Goal: Information Seeking & Learning: Learn about a topic

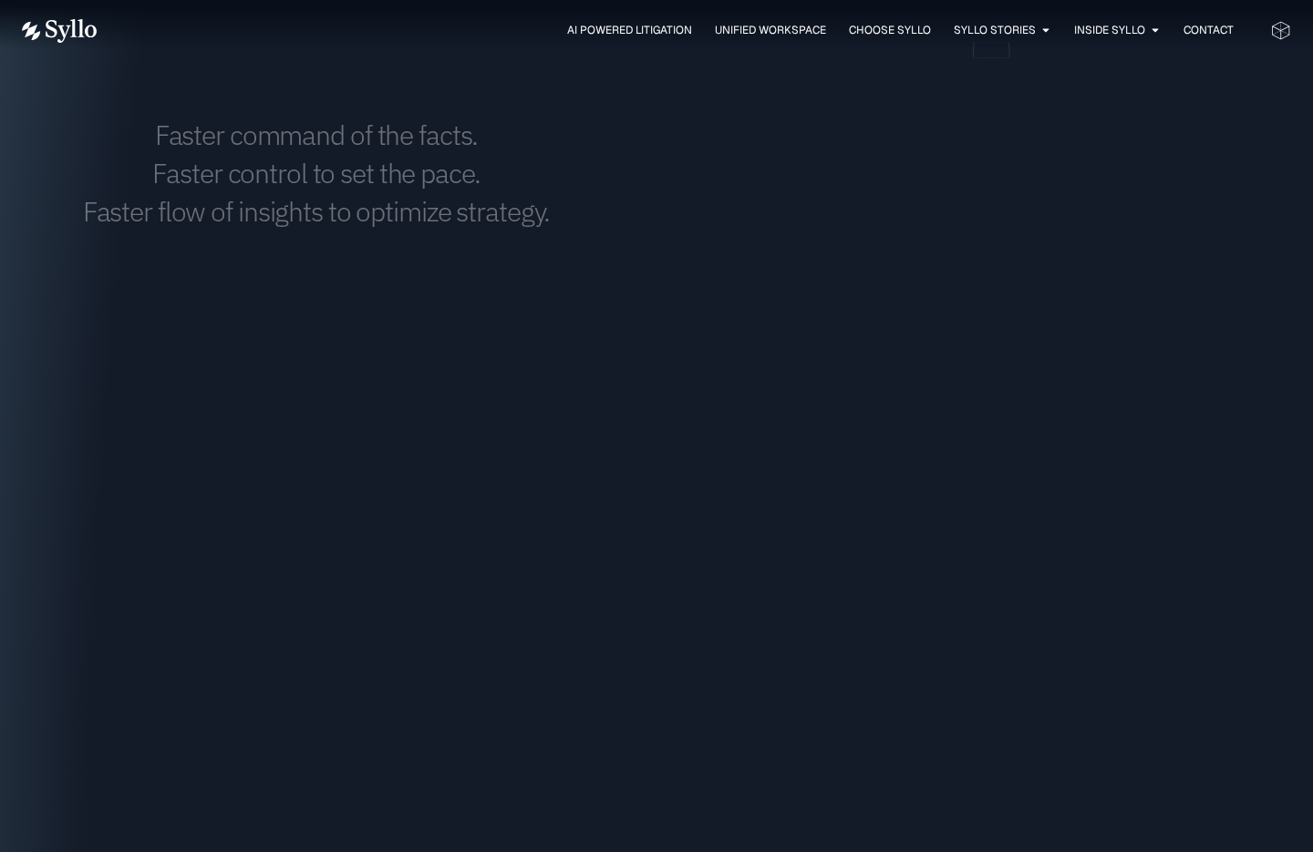
scroll to position [2462, 0]
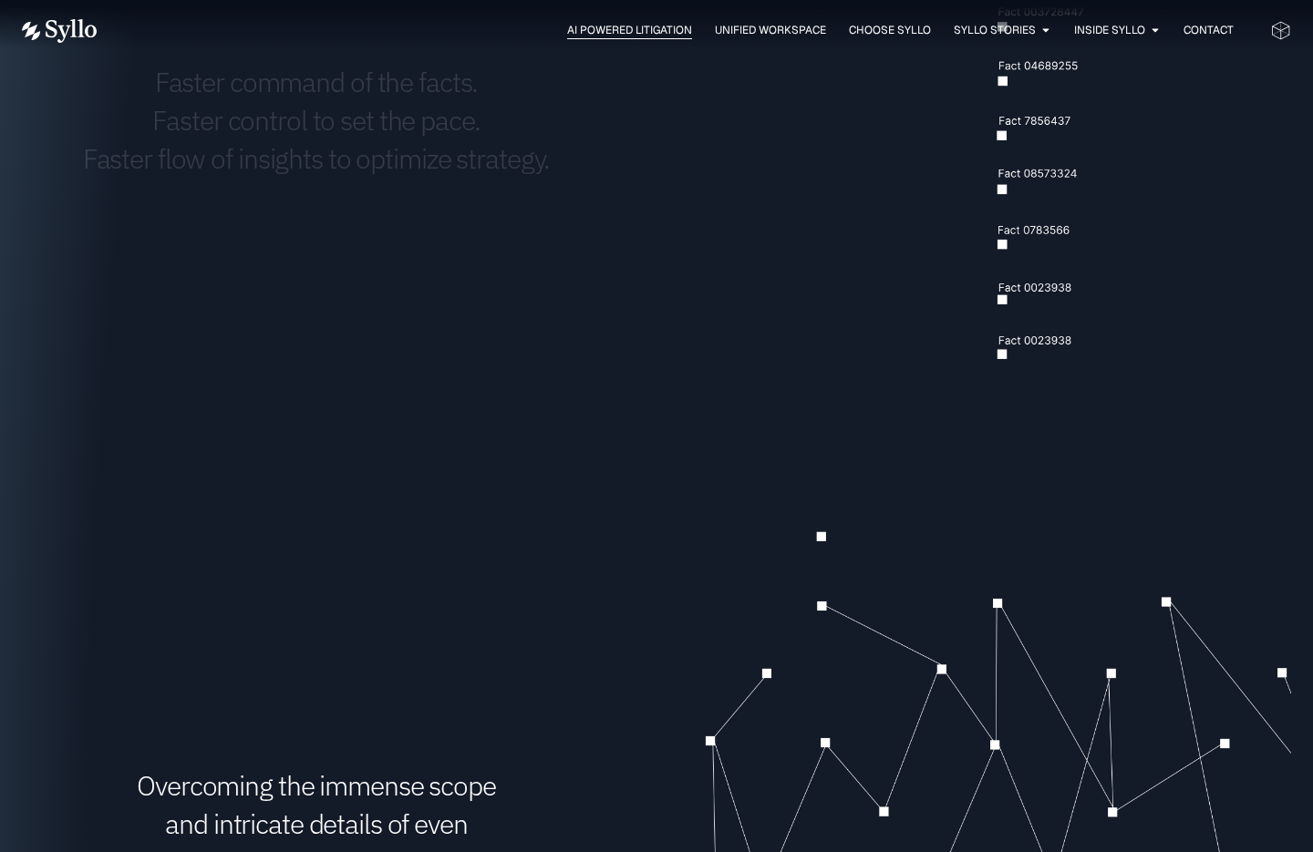
click at [623, 27] on span "AI Powered Litigation" at bounding box center [629, 30] width 125 height 16
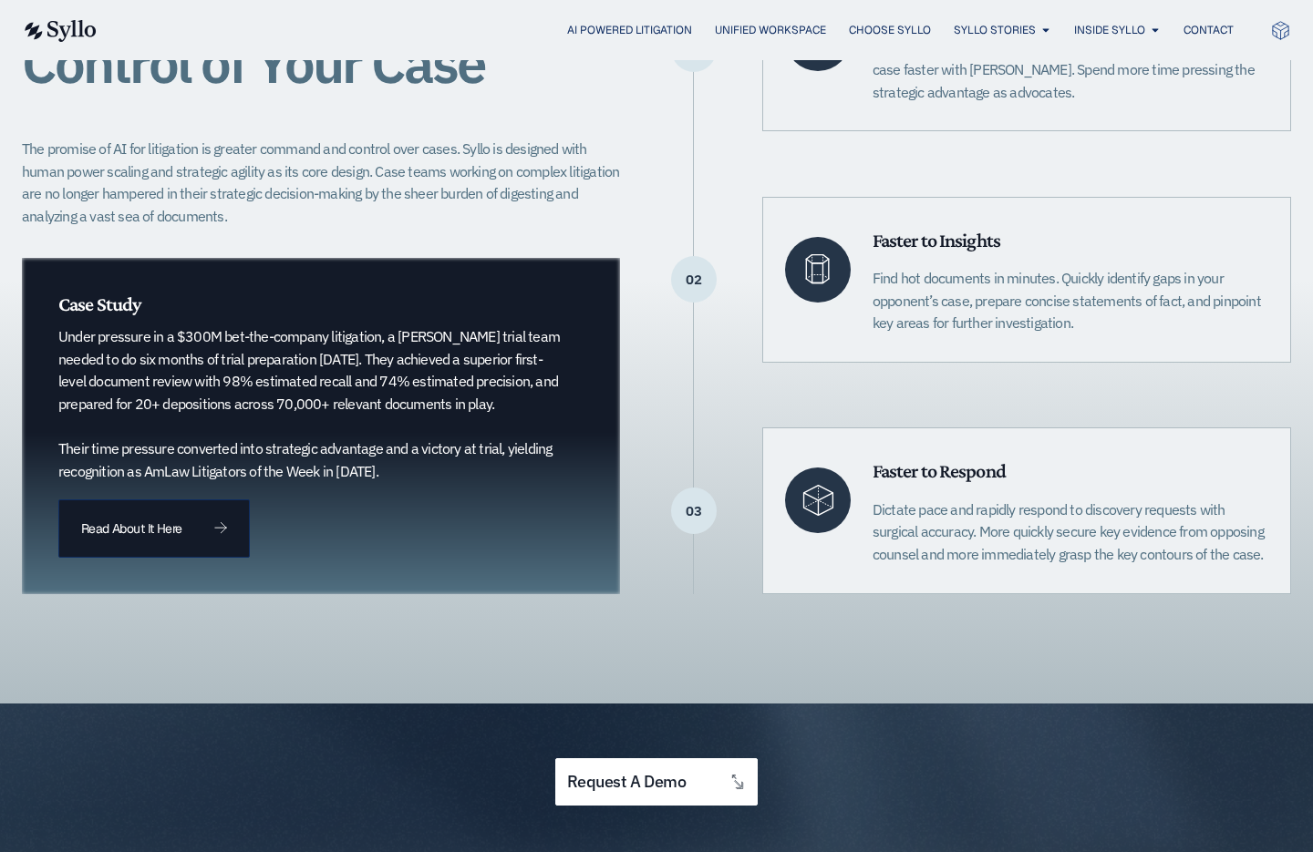
scroll to position [547, 0]
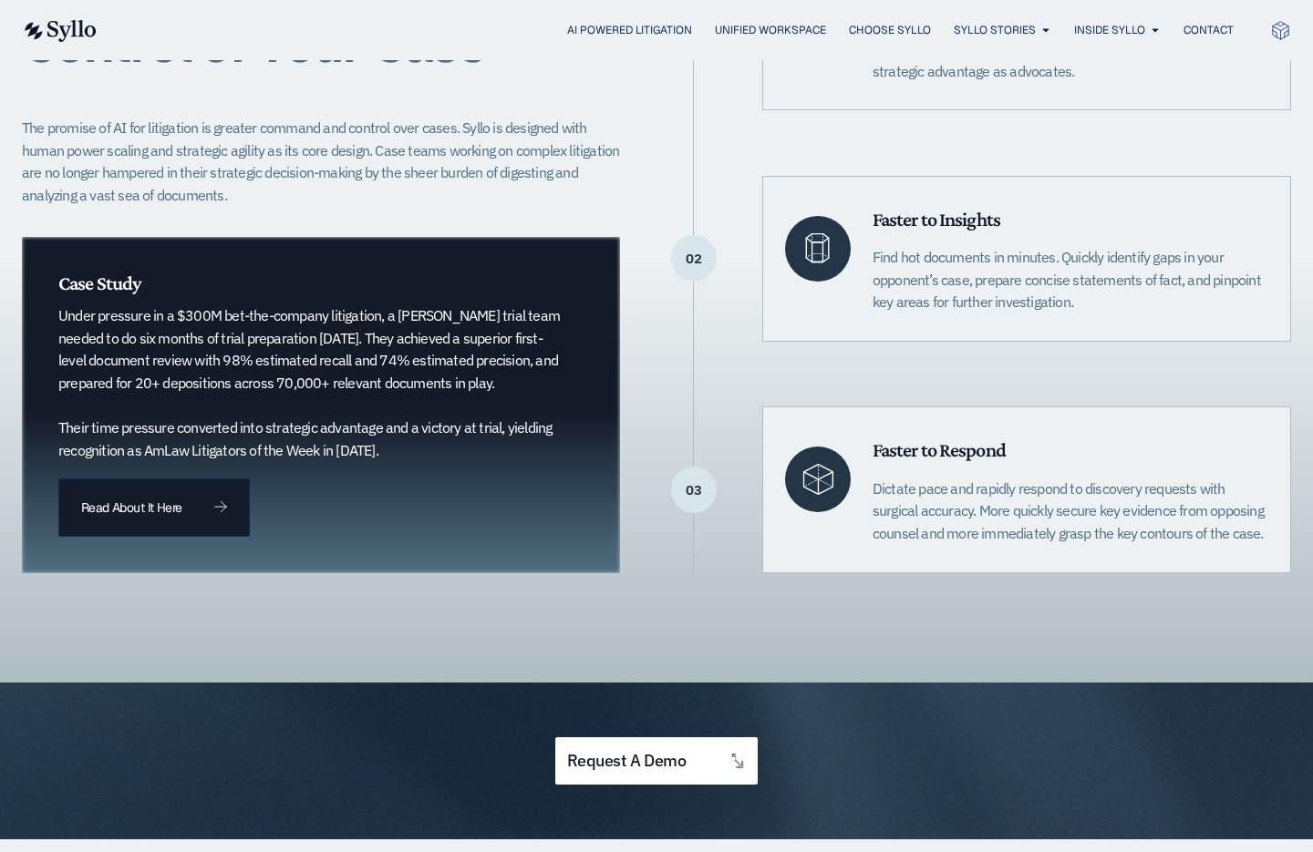
click at [711, 83] on div "01 Faster to Advantage Organize, investigate, command the facts, and take contr…" at bounding box center [992, 27] width 597 height 166
drag, startPoint x: 428, startPoint y: 449, endPoint x: 51, endPoint y: 302, distance: 404.1
click at [51, 302] on div "Case Study Under pressure in a $300M bet-the-company litigation, a [PERSON_NAME…" at bounding box center [321, 405] width 598 height 336
copy div "Case Study Under pressure in a $300M bet-the-company litigation, a [PERSON_NAME…"
click at [683, 278] on div "02" at bounding box center [694, 258] width 46 height 46
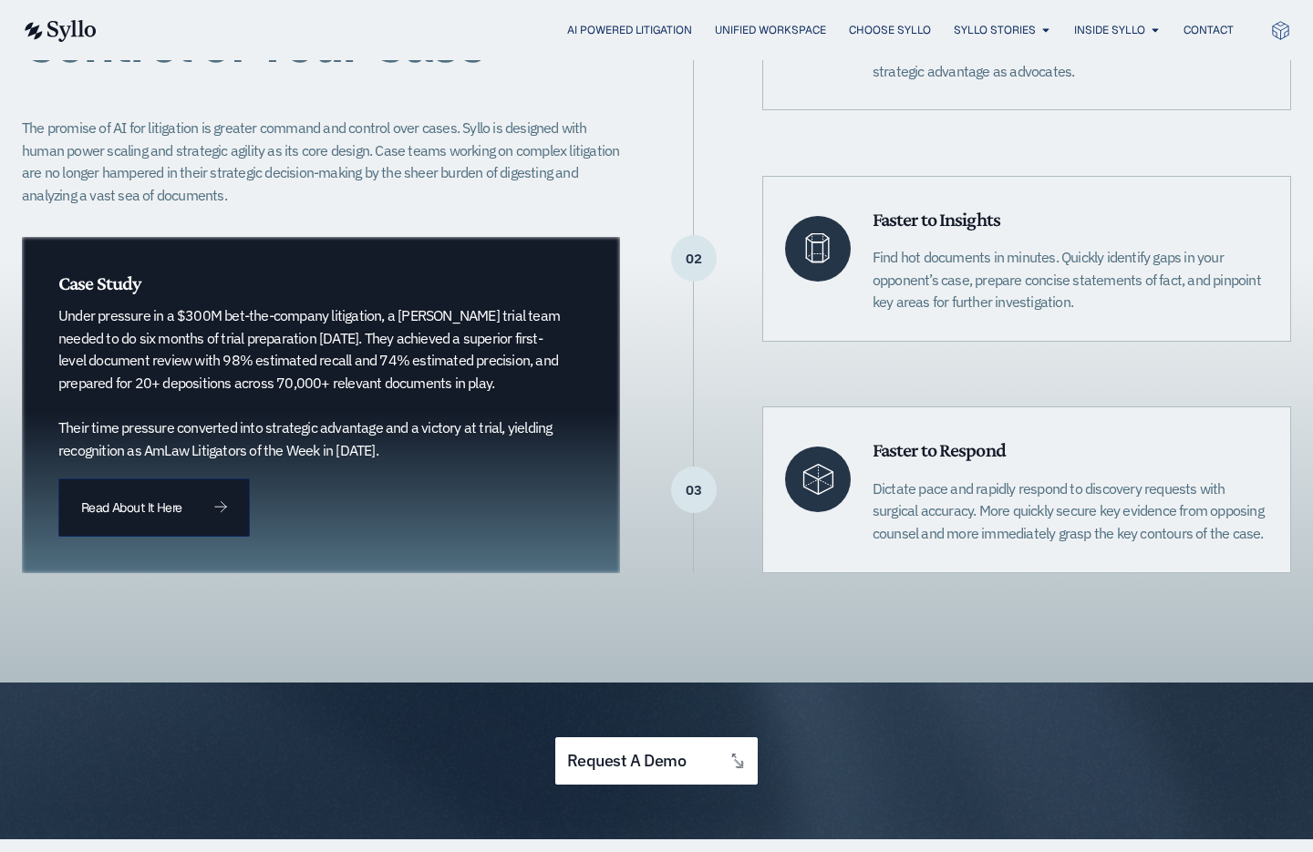
click at [470, 332] on p "Under pressure in a $300M bet-the-company litigation, a [PERSON_NAME] trial tea…" at bounding box center [311, 382] width 507 height 157
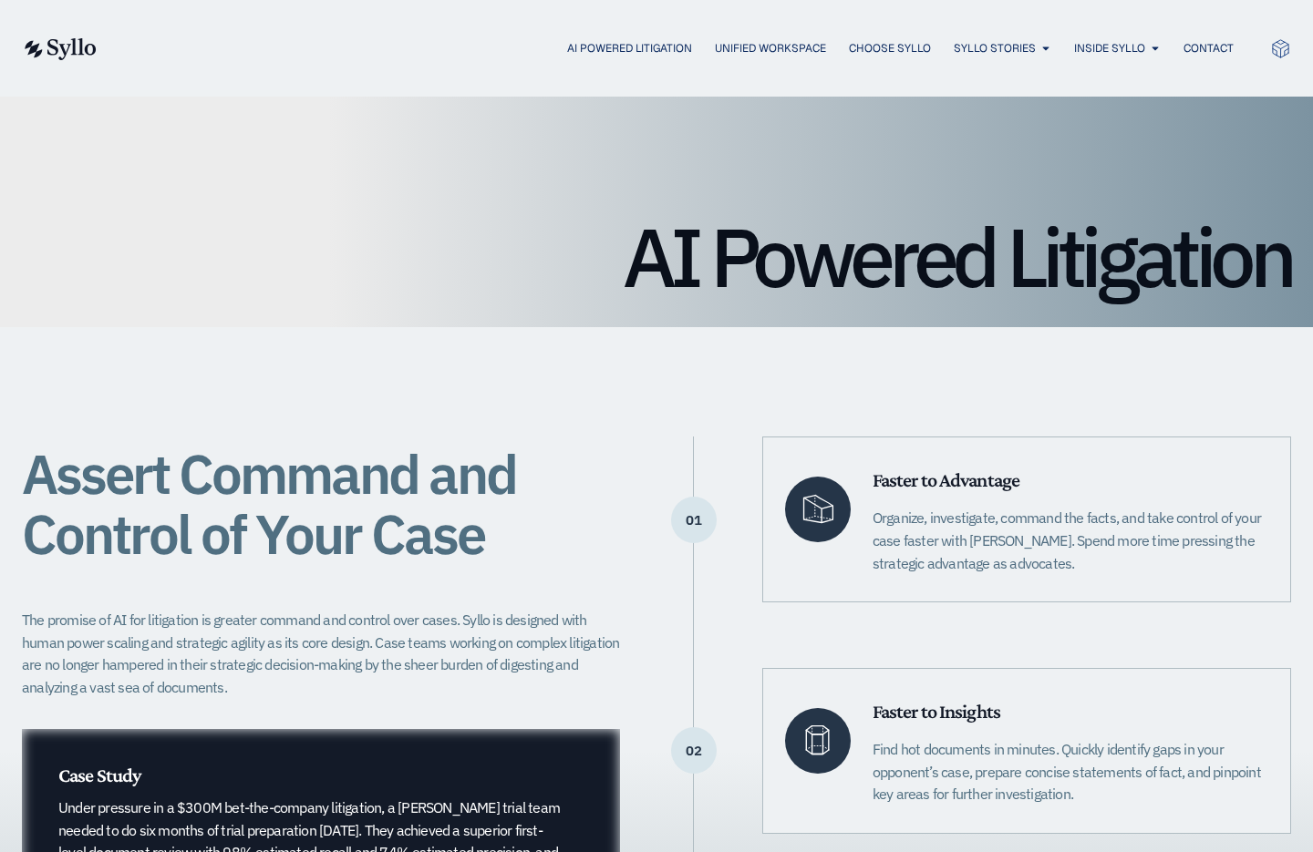
scroll to position [0, 0]
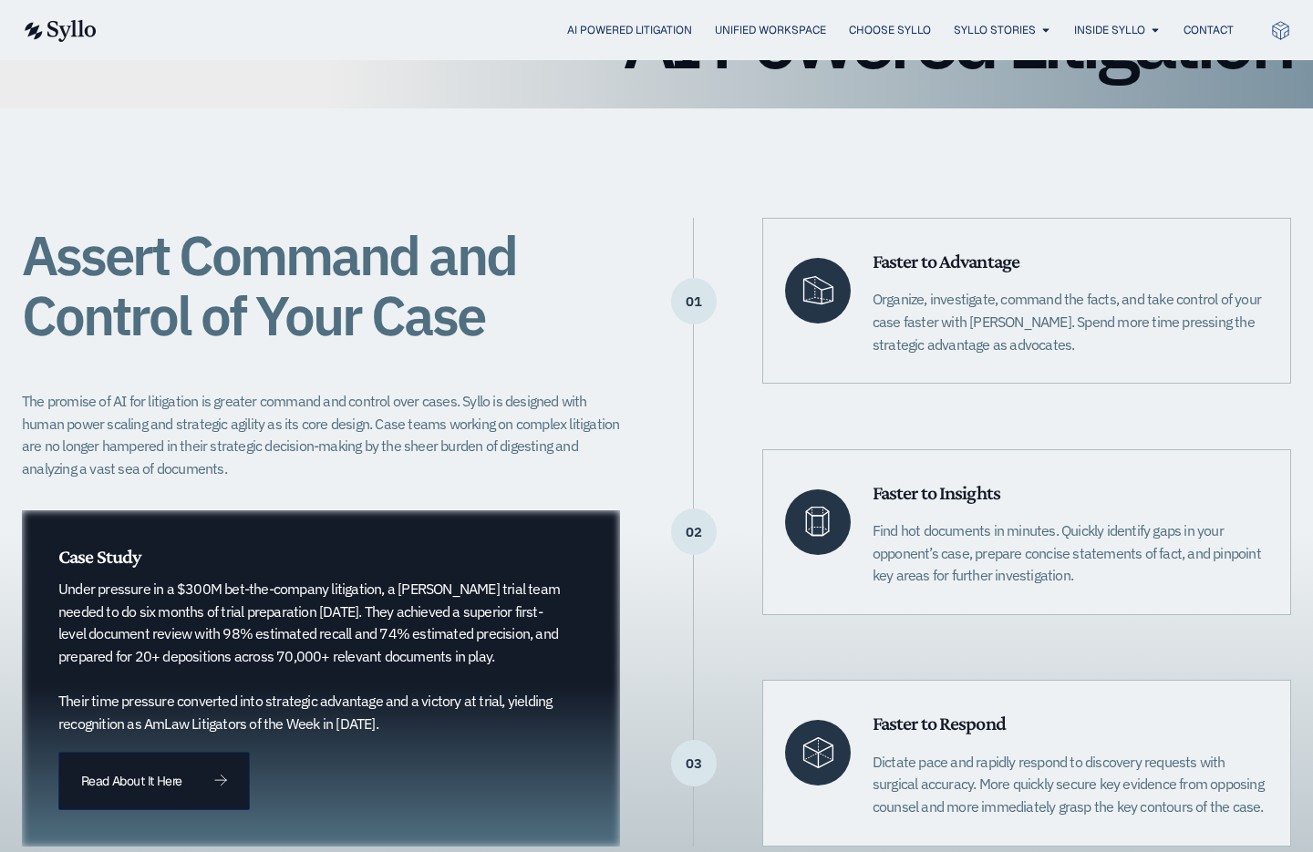
click at [609, 329] on h1 "Assert Command and Control of Your Case" at bounding box center [321, 285] width 598 height 120
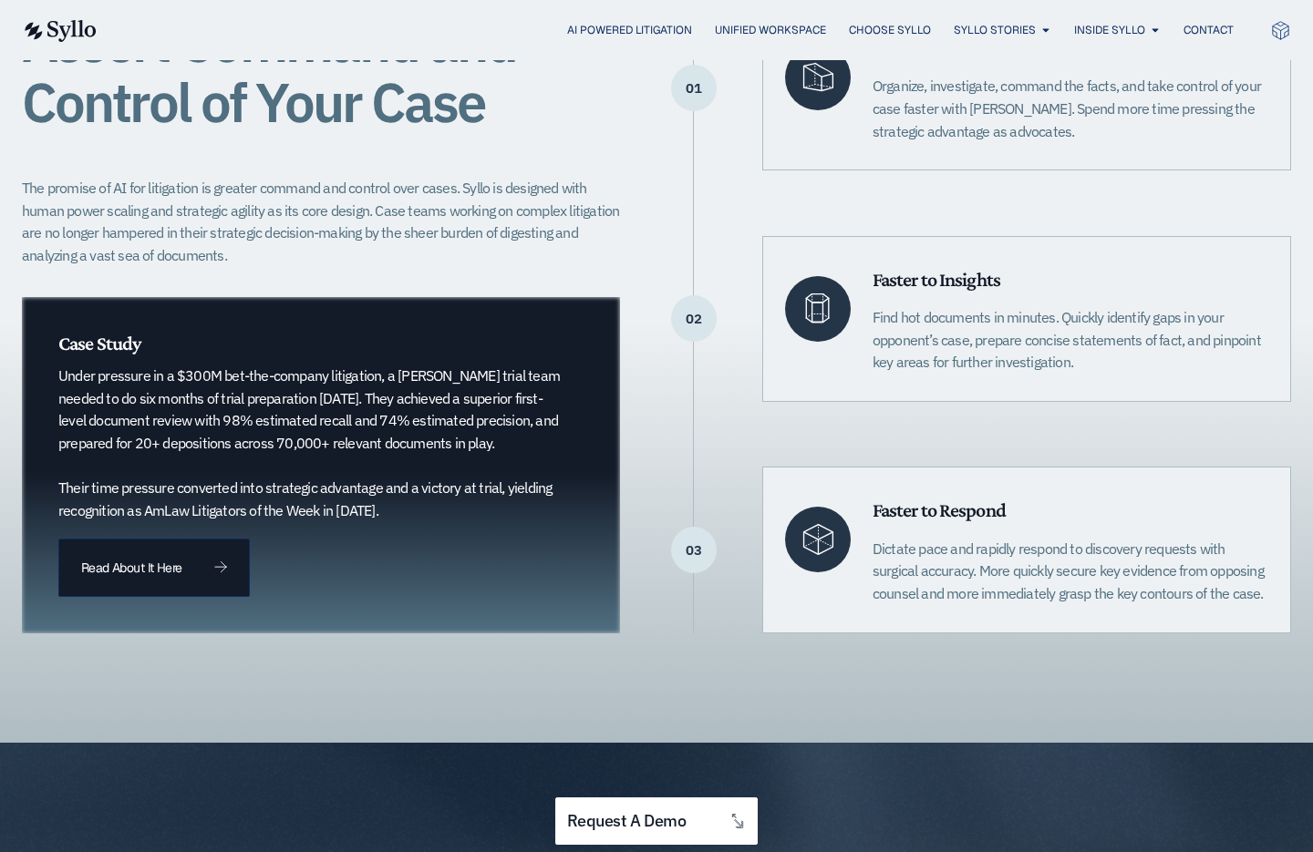
scroll to position [456, 0]
